Goal: Task Accomplishment & Management: Complete application form

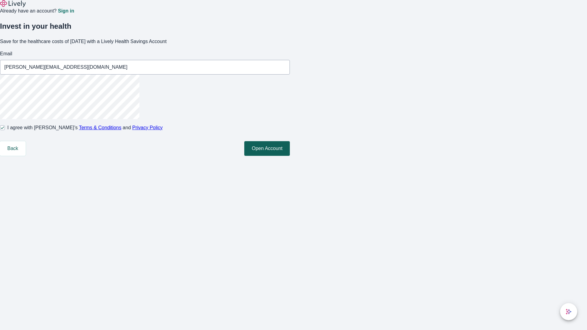
click at [290, 156] on button "Open Account" at bounding box center [267, 148] width 46 height 15
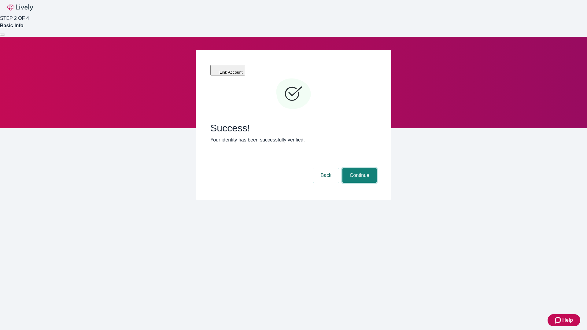
click at [359, 168] on button "Continue" at bounding box center [359, 175] width 34 height 15
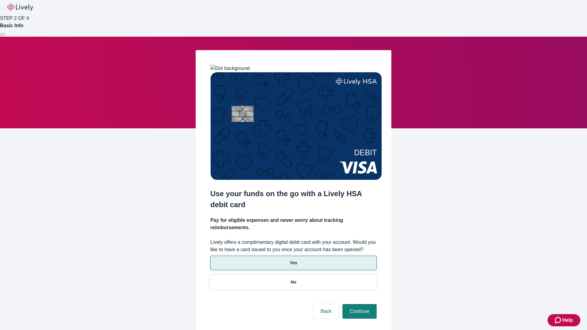
click at [293, 260] on p "Yes" at bounding box center [293, 263] width 7 height 6
click at [359, 304] on button "Continue" at bounding box center [359, 311] width 34 height 15
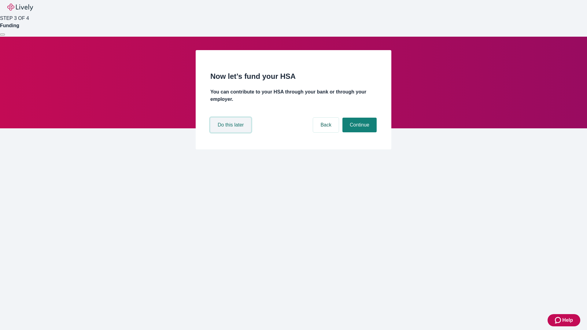
click at [231, 132] on button "Do this later" at bounding box center [230, 125] width 41 height 15
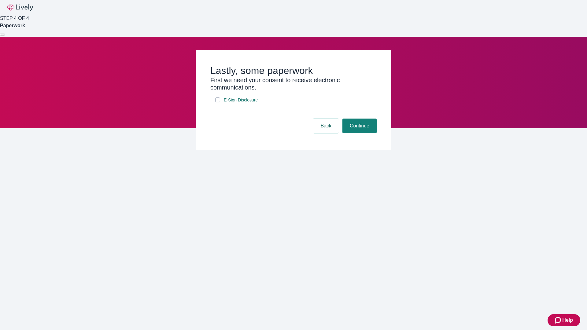
click at [218, 102] on input "E-Sign Disclosure" at bounding box center [217, 99] width 5 height 5
checkbox input "true"
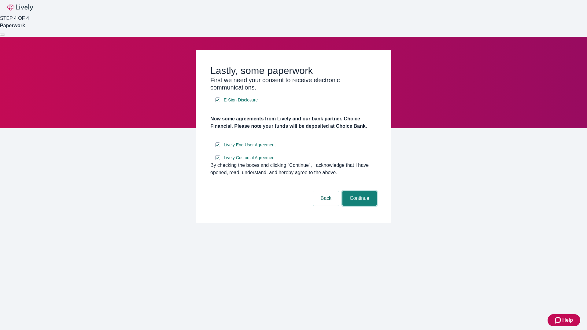
click at [359, 206] on button "Continue" at bounding box center [359, 198] width 34 height 15
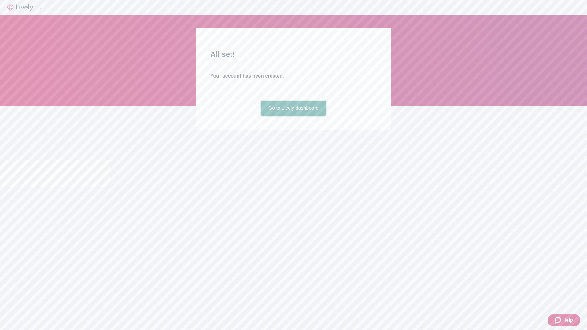
click at [293, 116] on link "Go to Lively dashboard" at bounding box center [293, 108] width 65 height 15
